Goal: Obtain resource: Download file/media

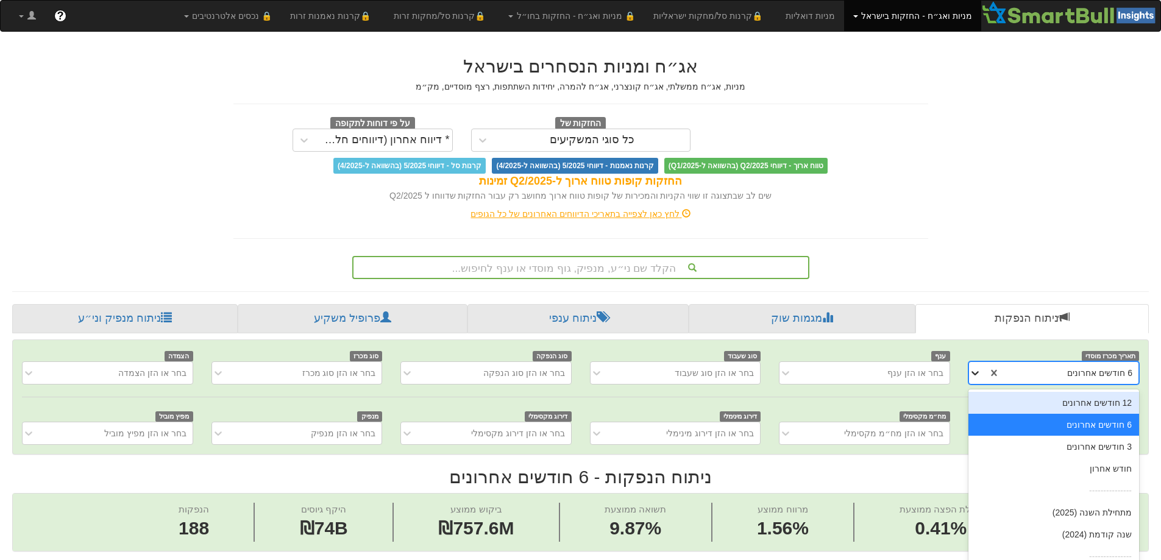
scroll to position [0, 2221]
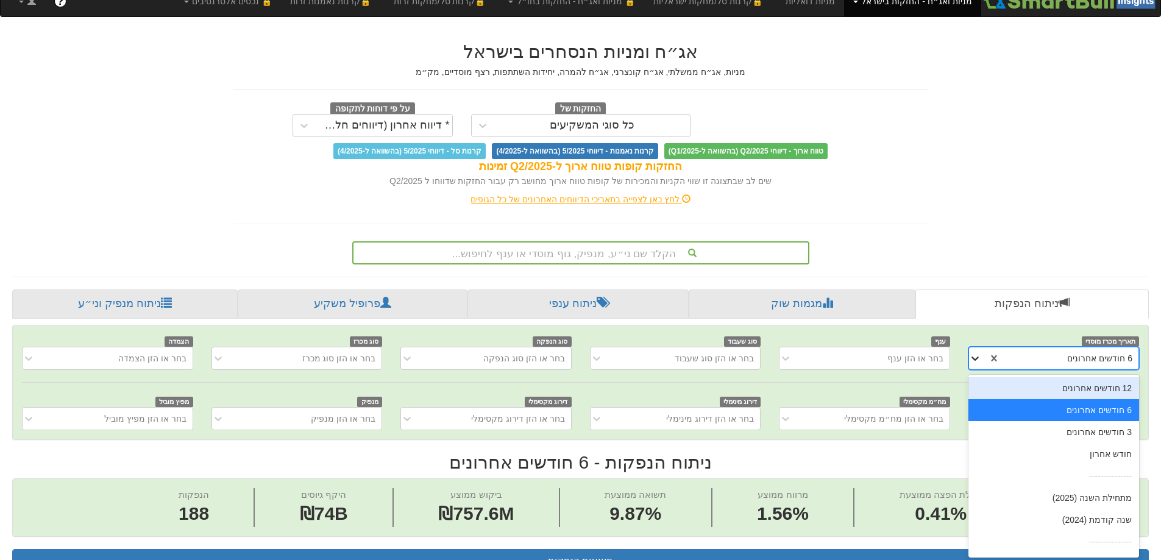
click at [980, 369] on div "תאריך מכרז מוסדי option 12 חודשים אחרונים focused, 1 of 9. 9 results available.…" at bounding box center [580, 382] width 1135 height 114
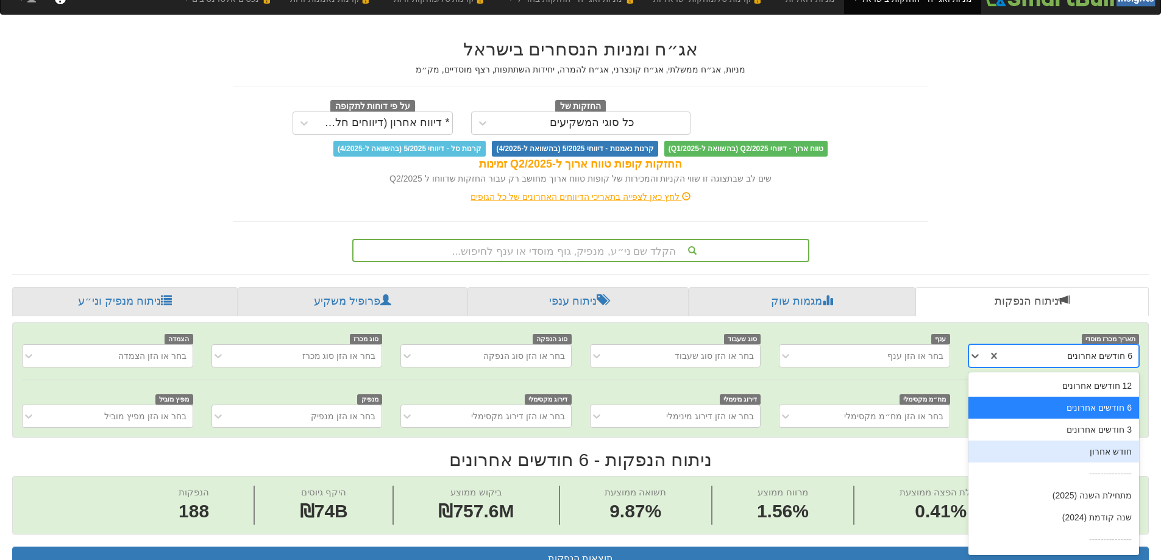
scroll to position [19, 0]
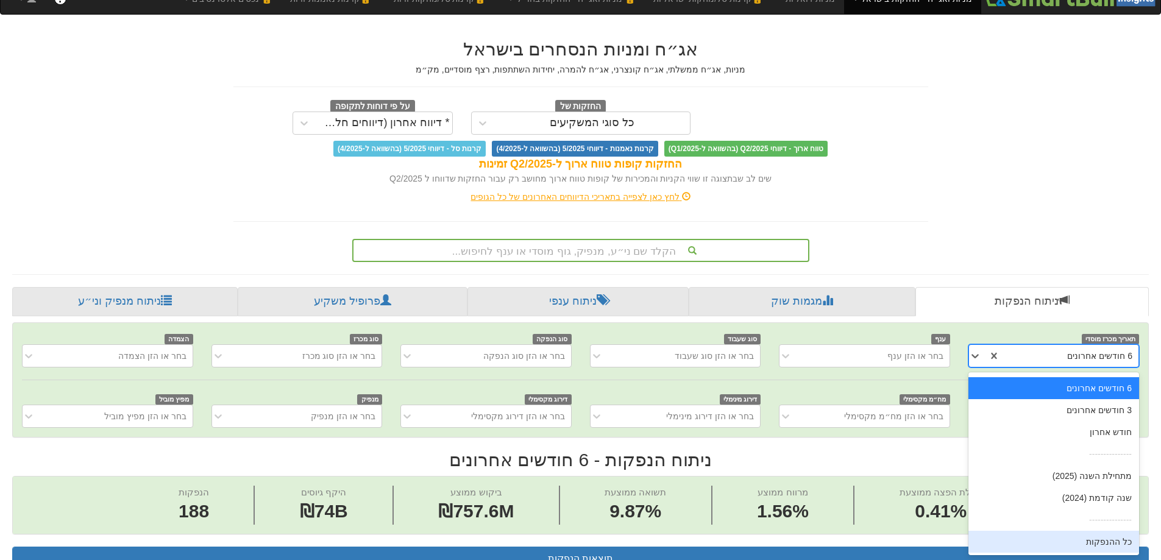
click at [1092, 542] on div "כל ההנפקות" at bounding box center [1053, 542] width 171 height 22
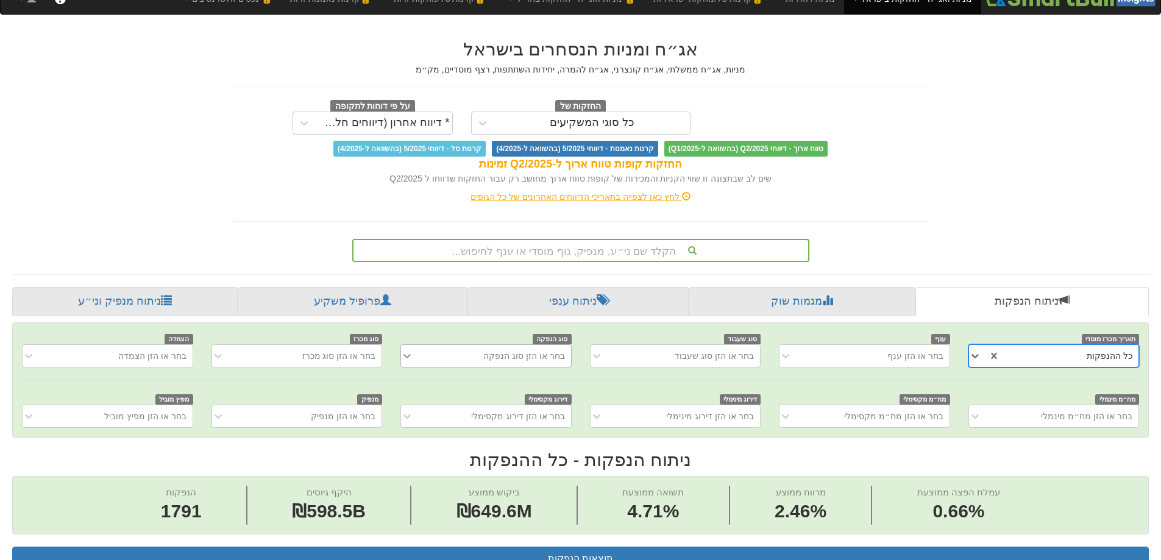
click at [408, 352] on icon at bounding box center [407, 356] width 12 height 12
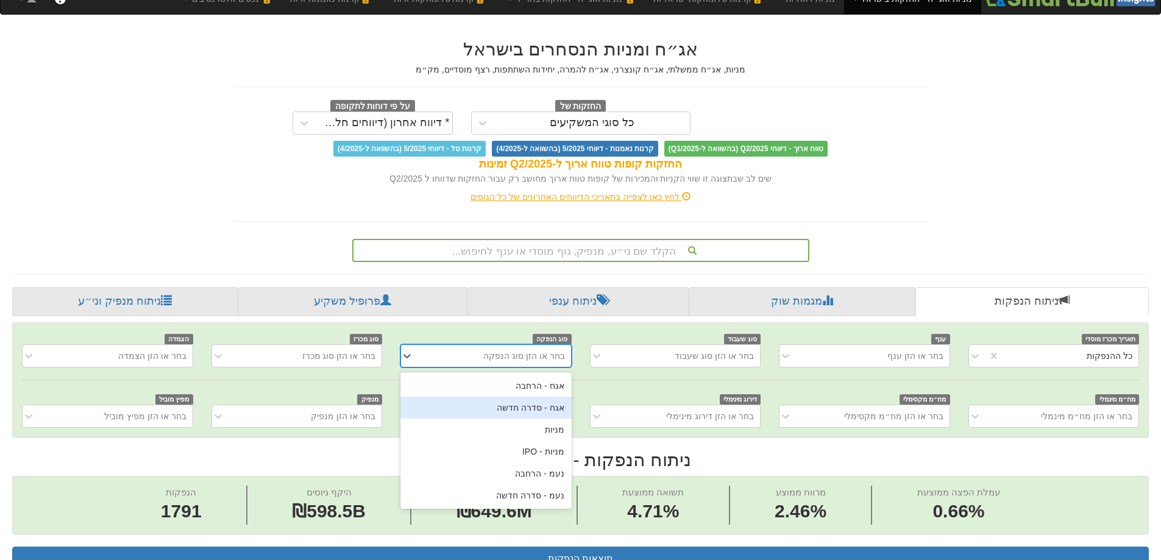
click at [548, 410] on div "אגח - סדרה חדשה" at bounding box center [485, 408] width 171 height 22
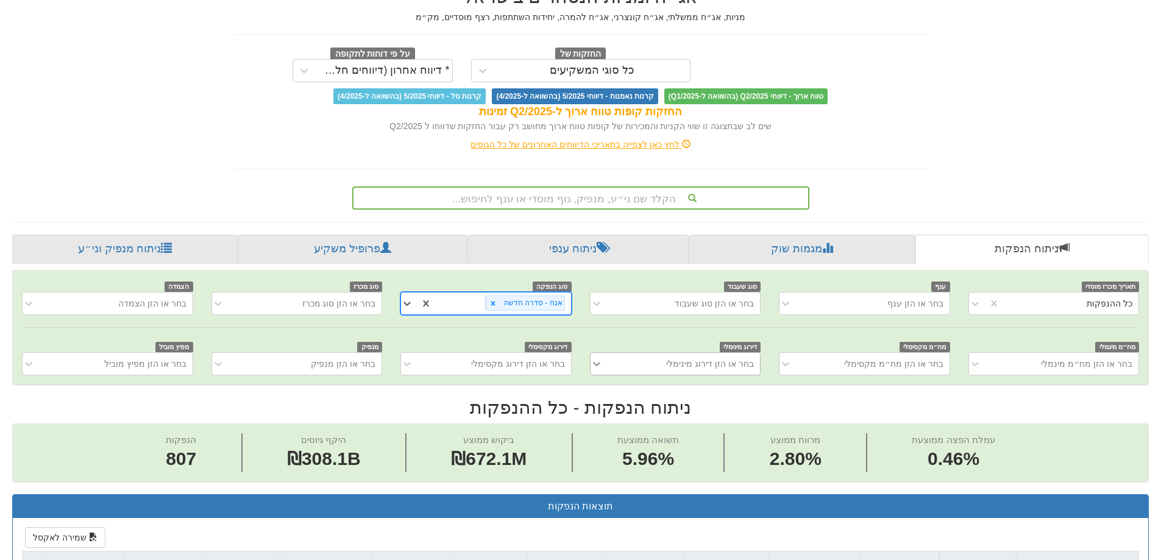
click at [598, 375] on div "בחר או הזן דירוג מינימלי" at bounding box center [675, 363] width 171 height 23
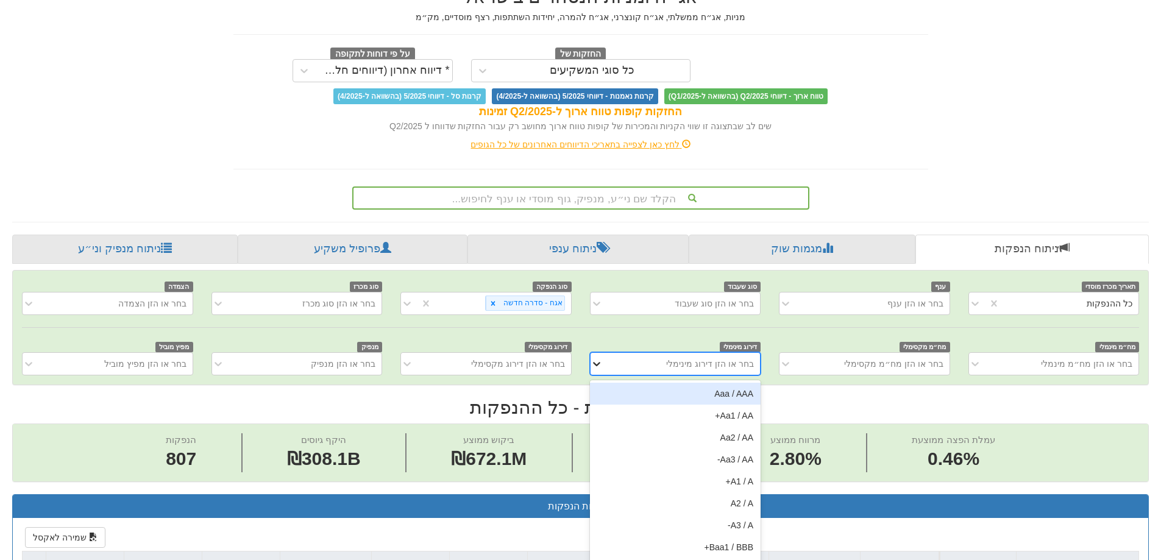
scroll to position [77, 0]
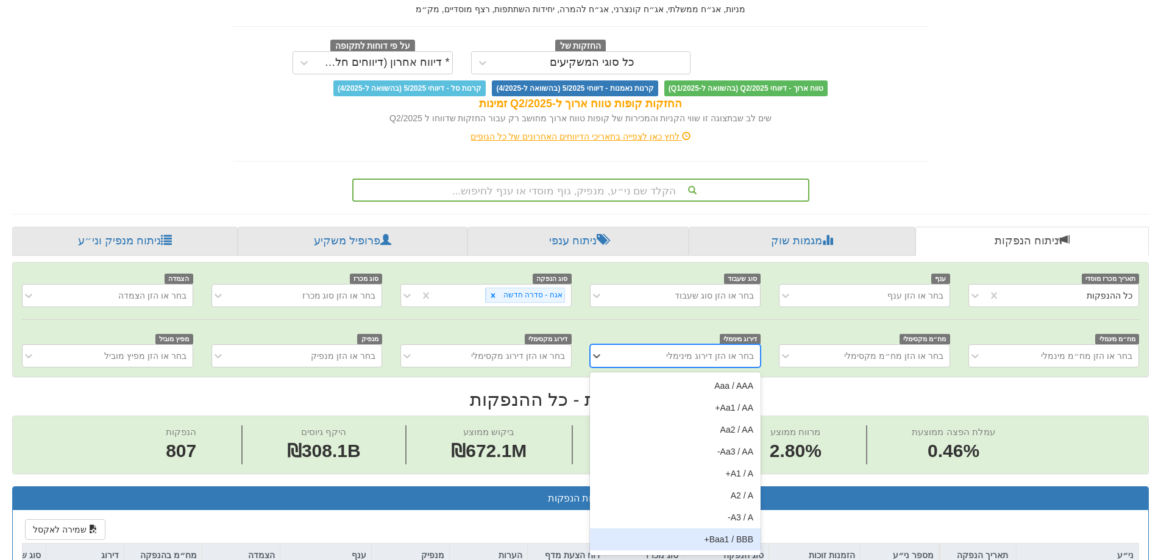
click at [704, 543] on div "Baa1 / BBB+" at bounding box center [675, 539] width 171 height 22
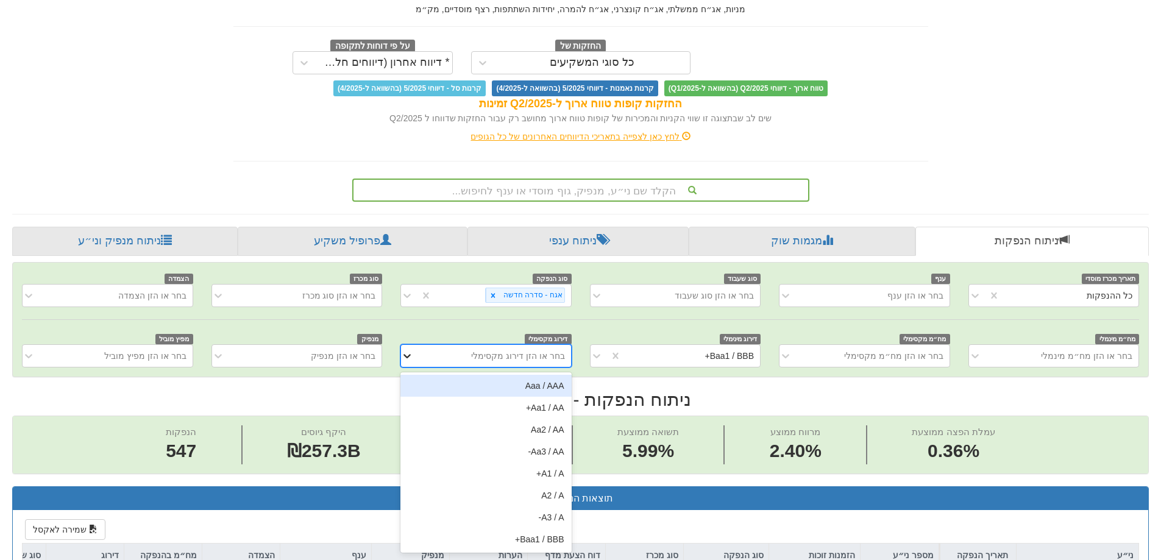
click at [411, 353] on icon at bounding box center [407, 356] width 12 height 12
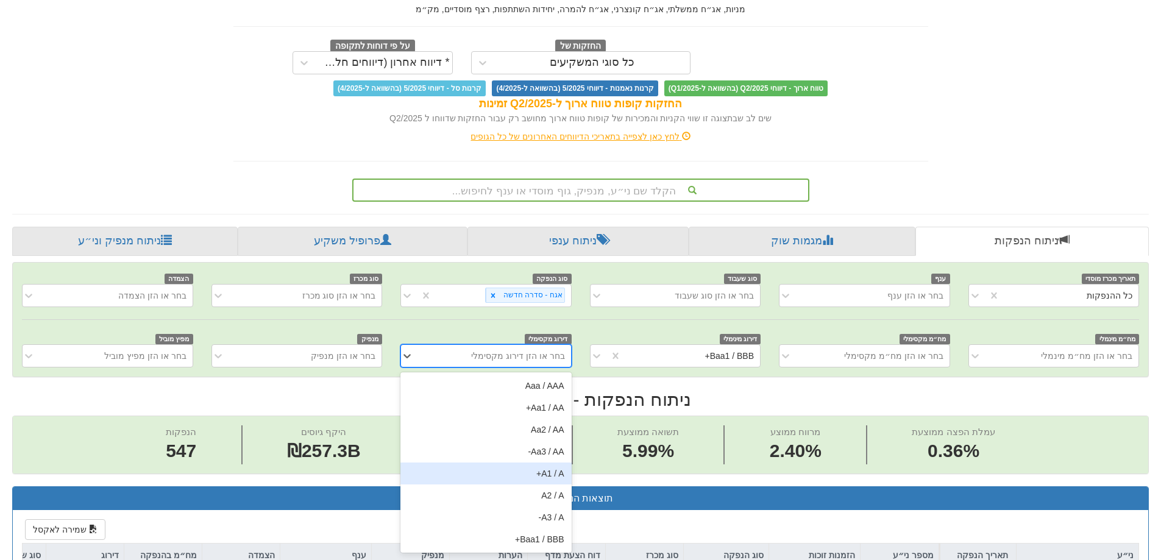
click at [511, 473] on div "A1 / A+" at bounding box center [485, 473] width 171 height 22
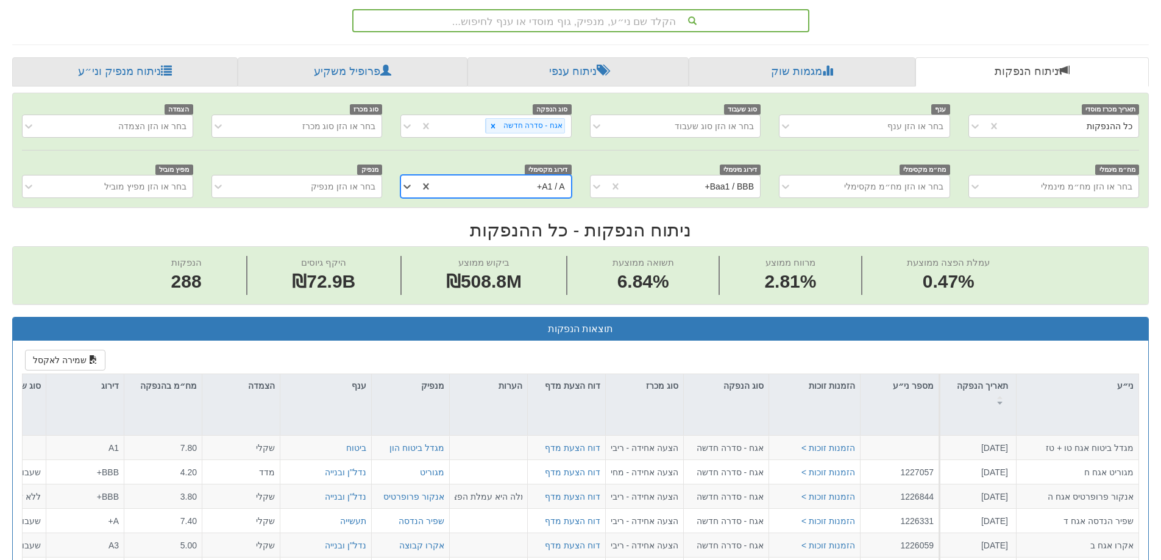
scroll to position [504, 0]
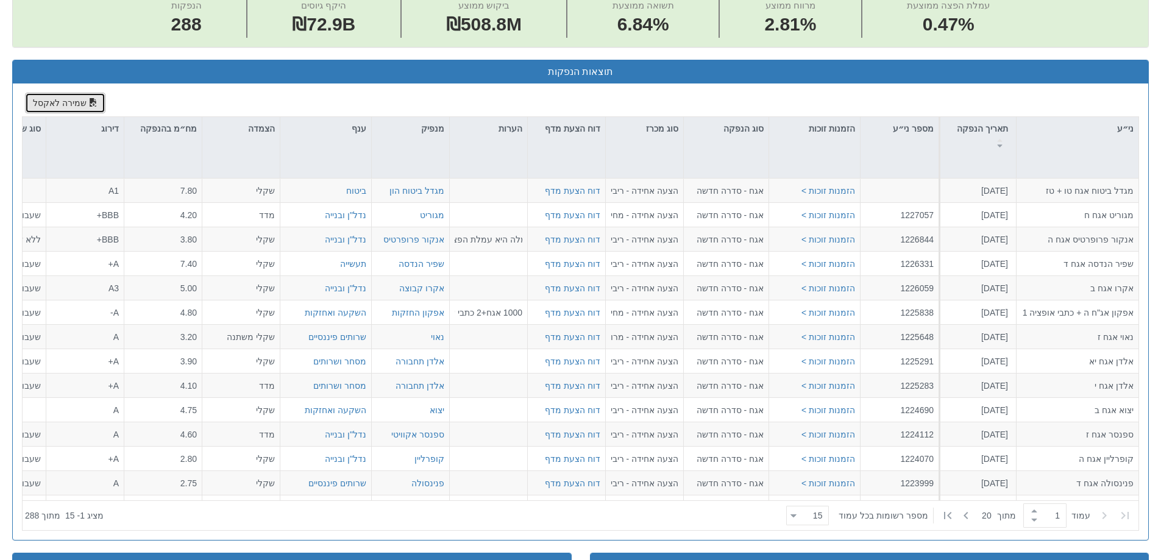
click at [51, 102] on button "שמירה לאקסל" at bounding box center [65, 103] width 80 height 21
